Goal: Go to known website: Go to known website

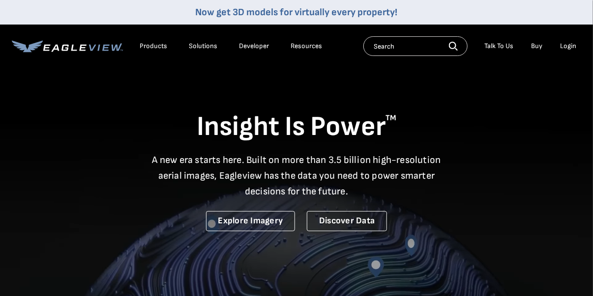
click at [566, 47] on div "Login" at bounding box center [568, 46] width 16 height 9
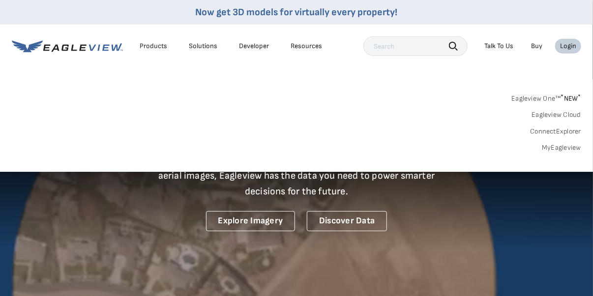
click at [553, 151] on link "MyEagleview" at bounding box center [561, 148] width 39 height 9
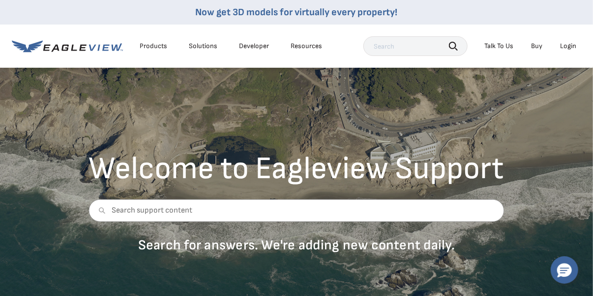
click at [571, 46] on div "Login" at bounding box center [568, 46] width 16 height 9
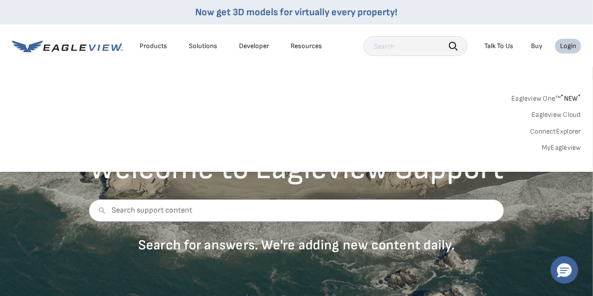
click at [554, 147] on link "MyEagleview" at bounding box center [561, 148] width 39 height 9
